Goal: Information Seeking & Learning: Learn about a topic

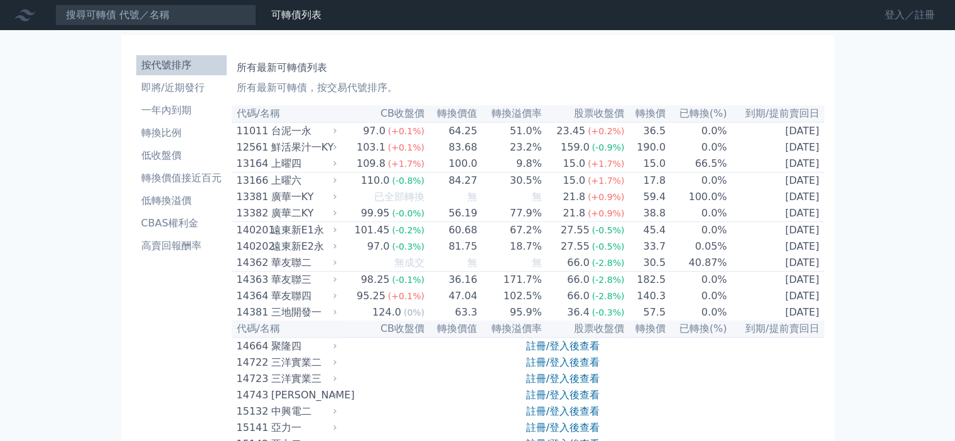
click at [907, 18] on link "登入／註冊" at bounding box center [910, 15] width 70 height 20
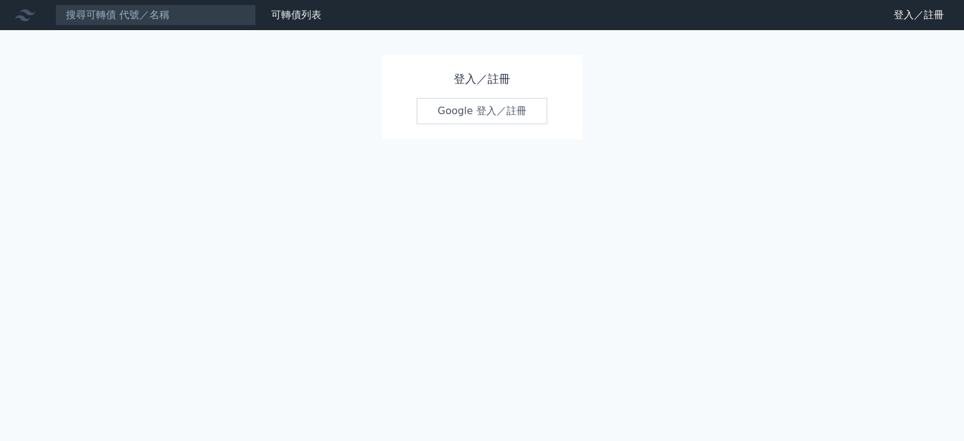
click at [535, 103] on link "Google 登入／註冊" at bounding box center [482, 111] width 131 height 26
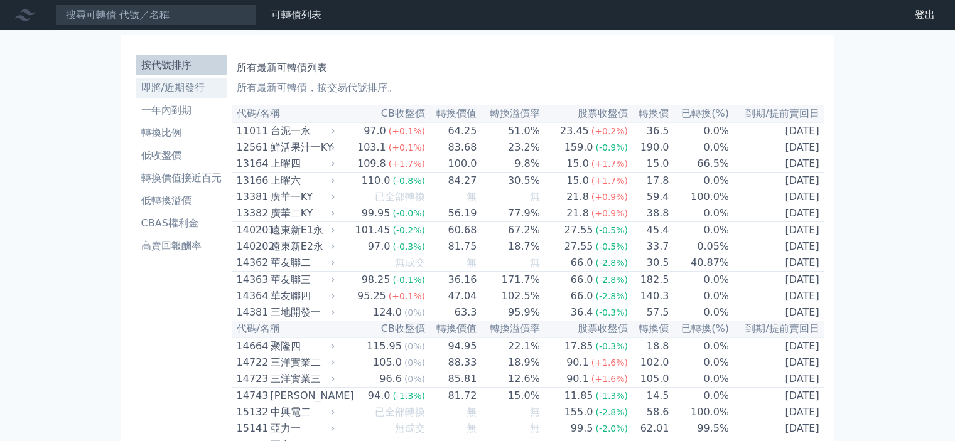
click at [195, 82] on li "即將/近期發行" at bounding box center [181, 87] width 90 height 15
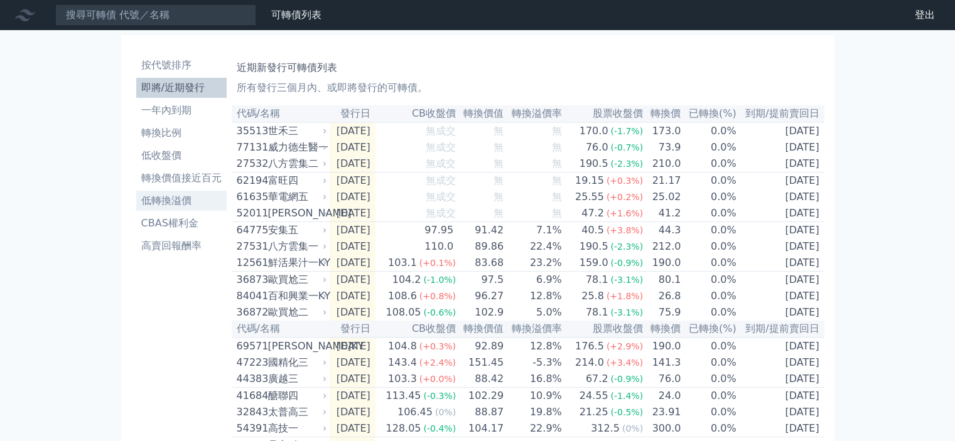
click at [171, 198] on li "低轉換溢價" at bounding box center [181, 200] width 90 height 15
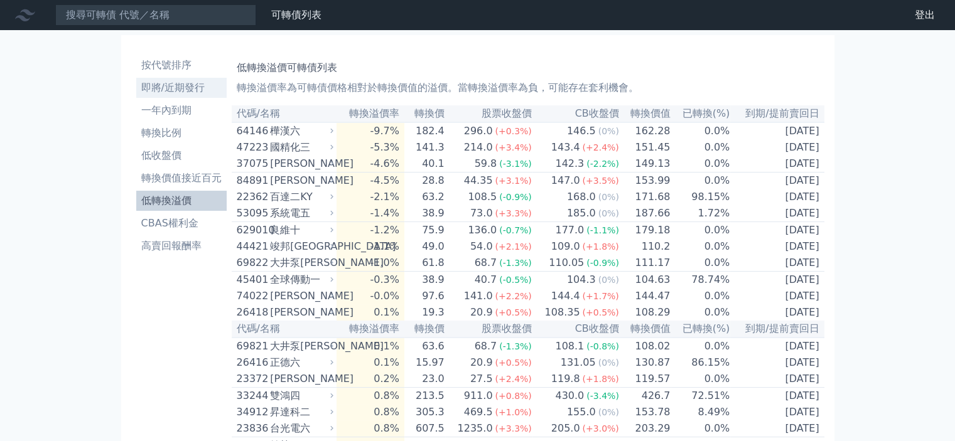
click at [190, 87] on li "即將/近期發行" at bounding box center [181, 87] width 90 height 15
